Goal: Information Seeking & Learning: Find specific fact

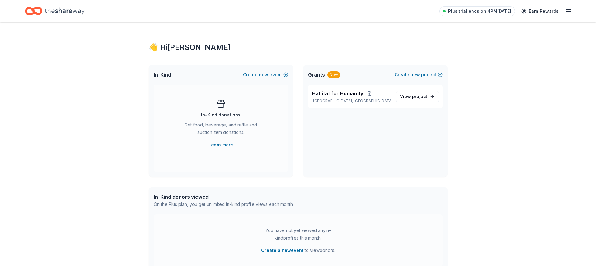
click at [566, 11] on icon "button" at bounding box center [568, 10] width 7 height 7
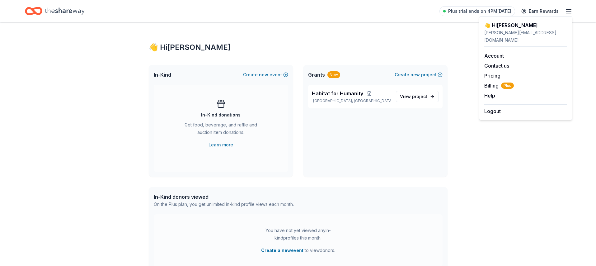
click at [371, 46] on div "👋 Hi [PERSON_NAME]" at bounding box center [298, 47] width 299 height 10
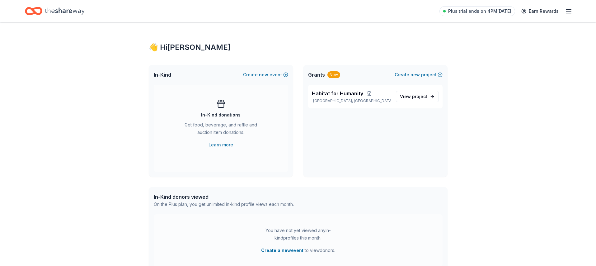
drag, startPoint x: 168, startPoint y: 42, endPoint x: 90, endPoint y: 11, distance: 84.1
click at [167, 42] on div "👋 Hi [PERSON_NAME] In-Kind Create new event In-Kind donations Get food, beverag…" at bounding box center [298, 234] width 319 height 425
click at [63, 16] on icon "Home" at bounding box center [65, 11] width 40 height 13
click at [65, 11] on icon "Home" at bounding box center [65, 10] width 40 height 7
click at [417, 100] on link "View project" at bounding box center [417, 96] width 43 height 11
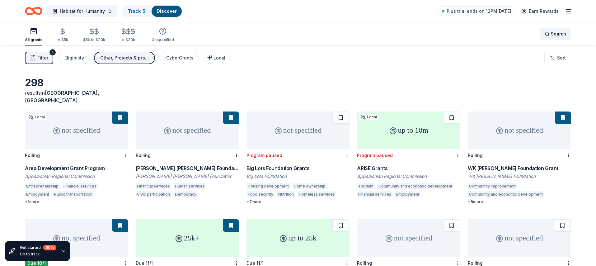
click at [553, 34] on span "Search" at bounding box center [558, 33] width 15 height 7
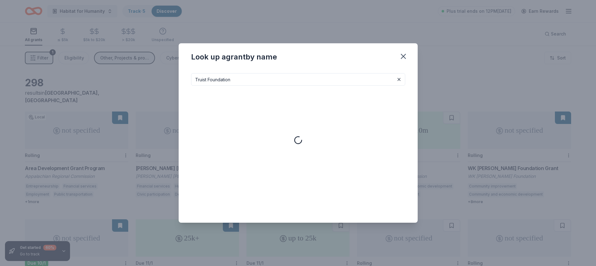
type input "Truist Foundation"
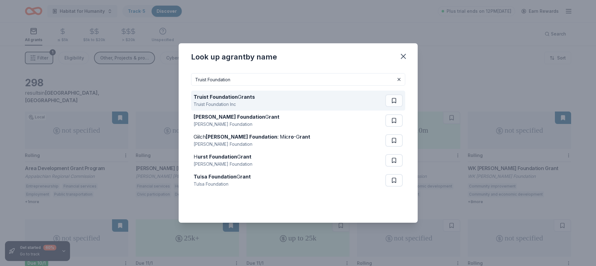
click at [209, 101] on div "Truist Foundation Inc" at bounding box center [224, 104] width 61 height 7
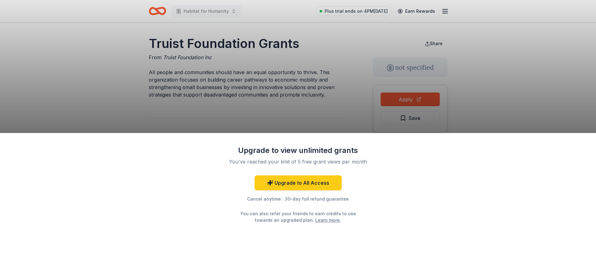
click at [420, 102] on div "Upgrade to view unlimited grants You've reached your limit of 5 free grant view…" at bounding box center [298, 133] width 596 height 266
click at [420, 101] on div "Upgrade to view unlimited grants You've reached your limit of 5 free grant view…" at bounding box center [298, 133] width 596 height 266
